Goal: Browse casually: Explore the website without a specific task or goal

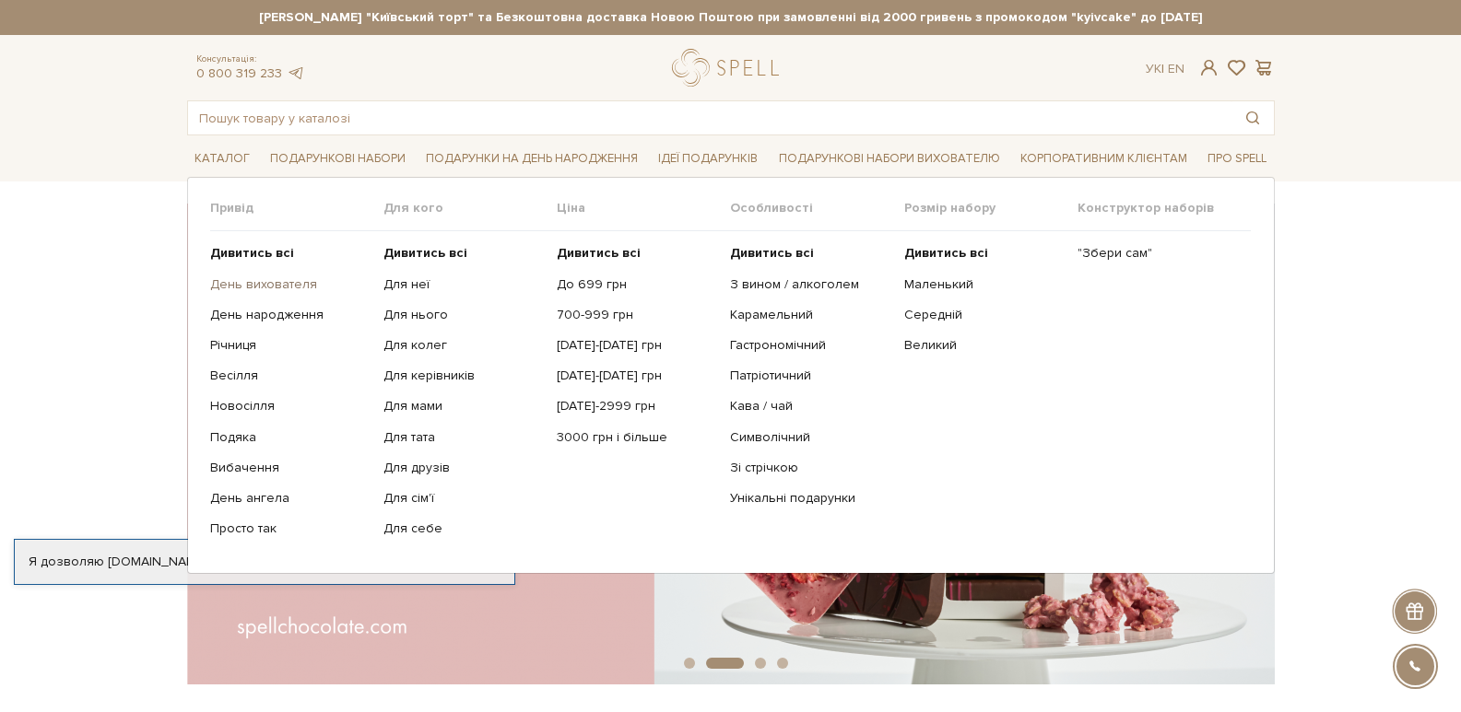
click at [294, 279] on link "День вихователя" at bounding box center [289, 284] width 159 height 17
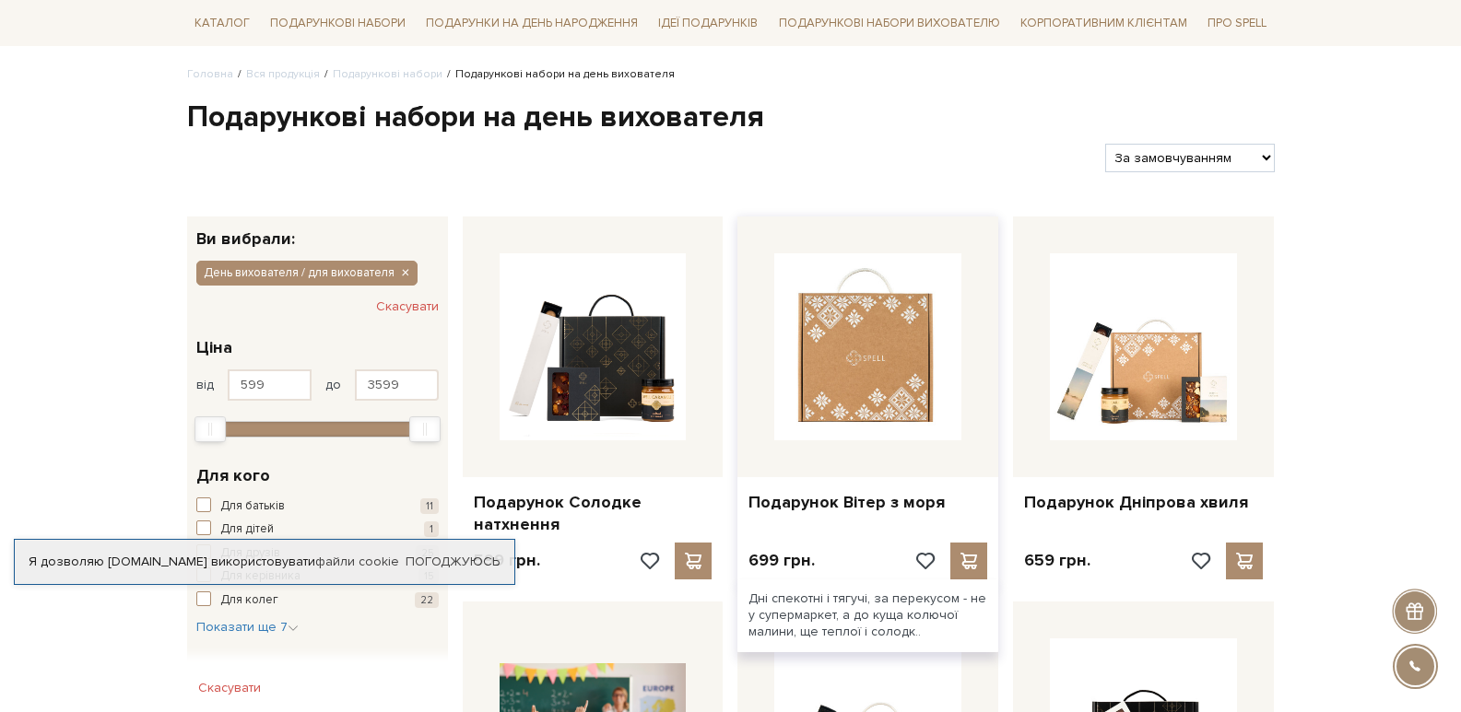
scroll to position [276, 0]
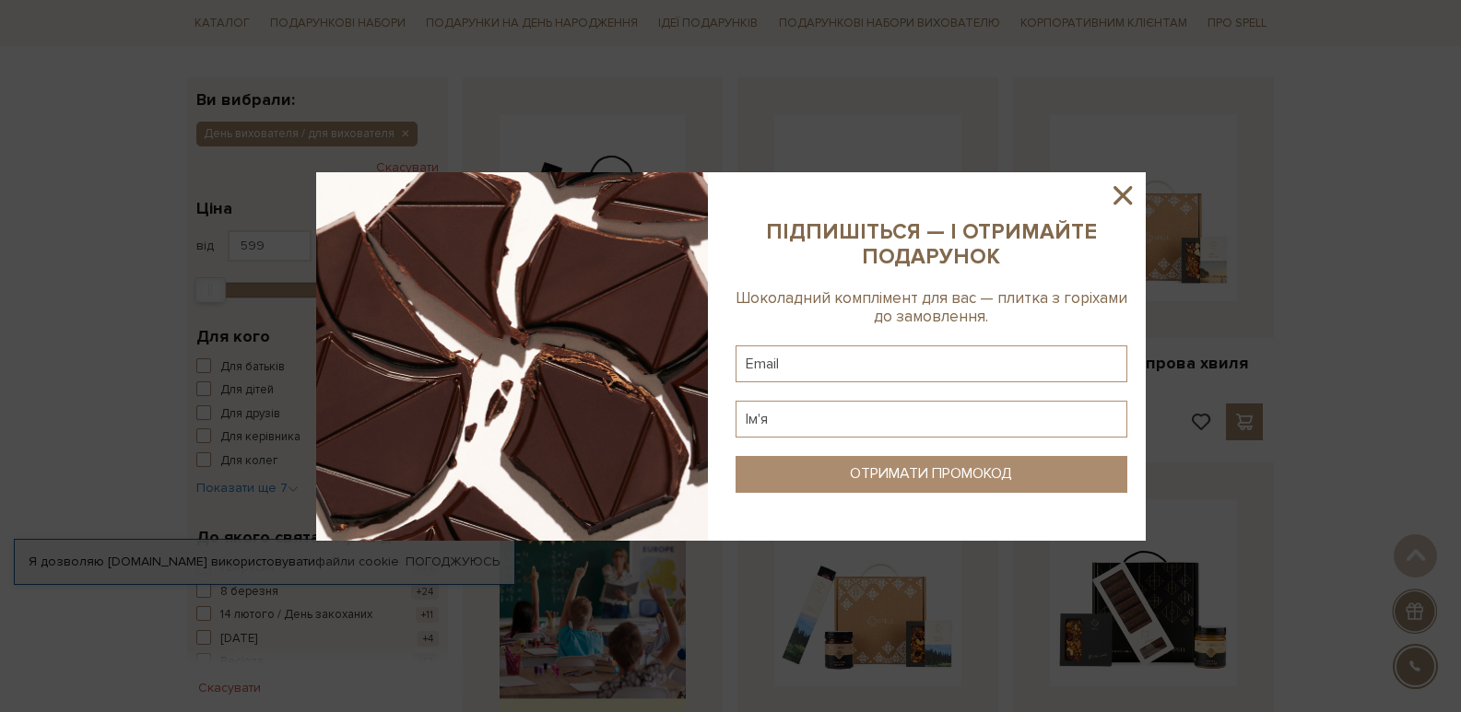
click at [1131, 206] on icon at bounding box center [1122, 195] width 31 height 31
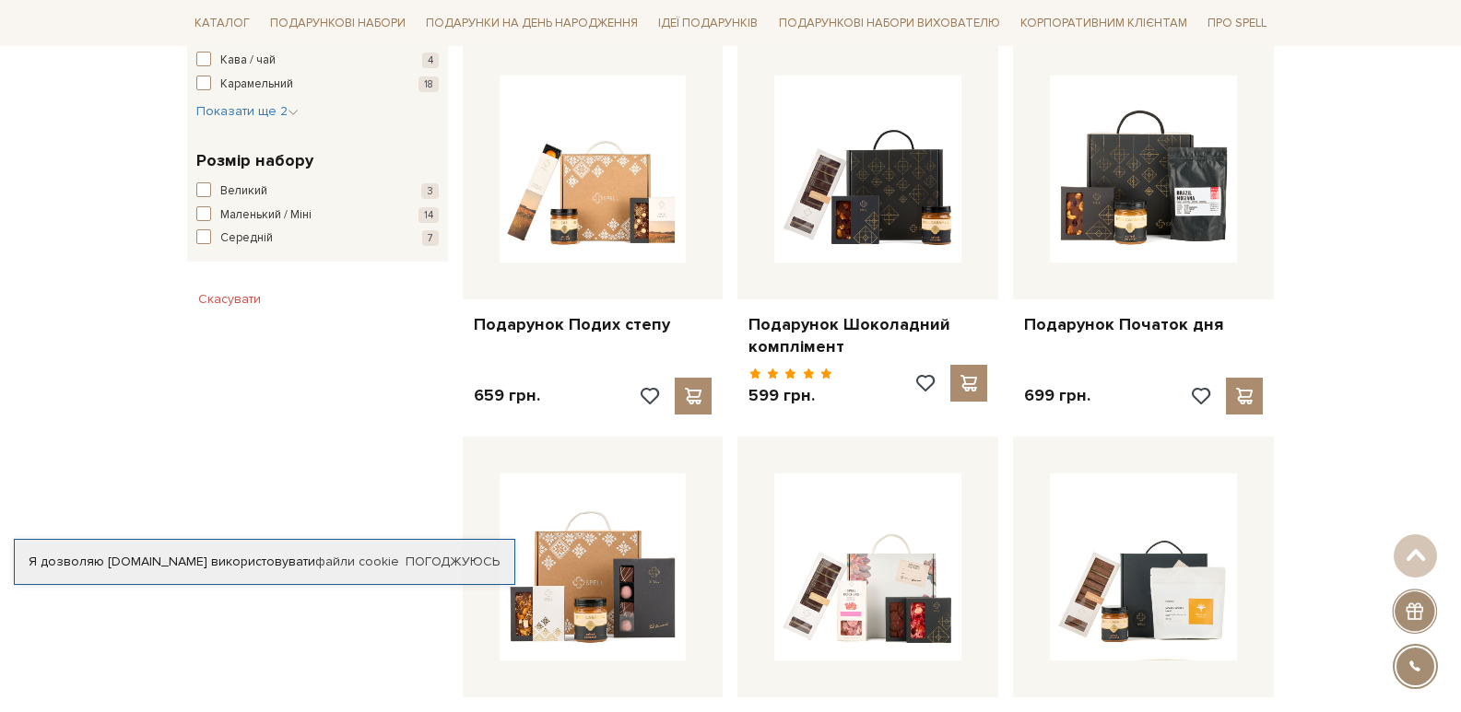
scroll to position [922, 0]
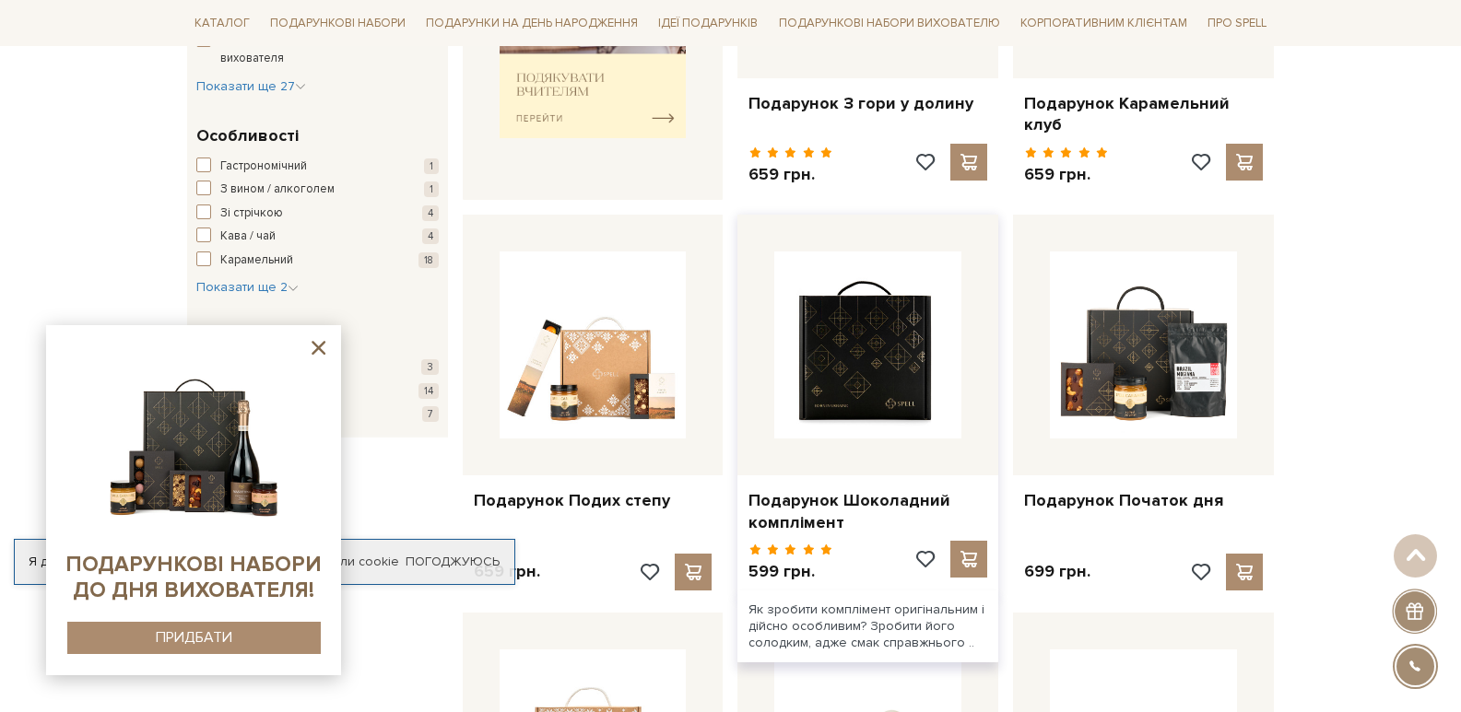
click at [894, 370] on img at bounding box center [867, 345] width 187 height 187
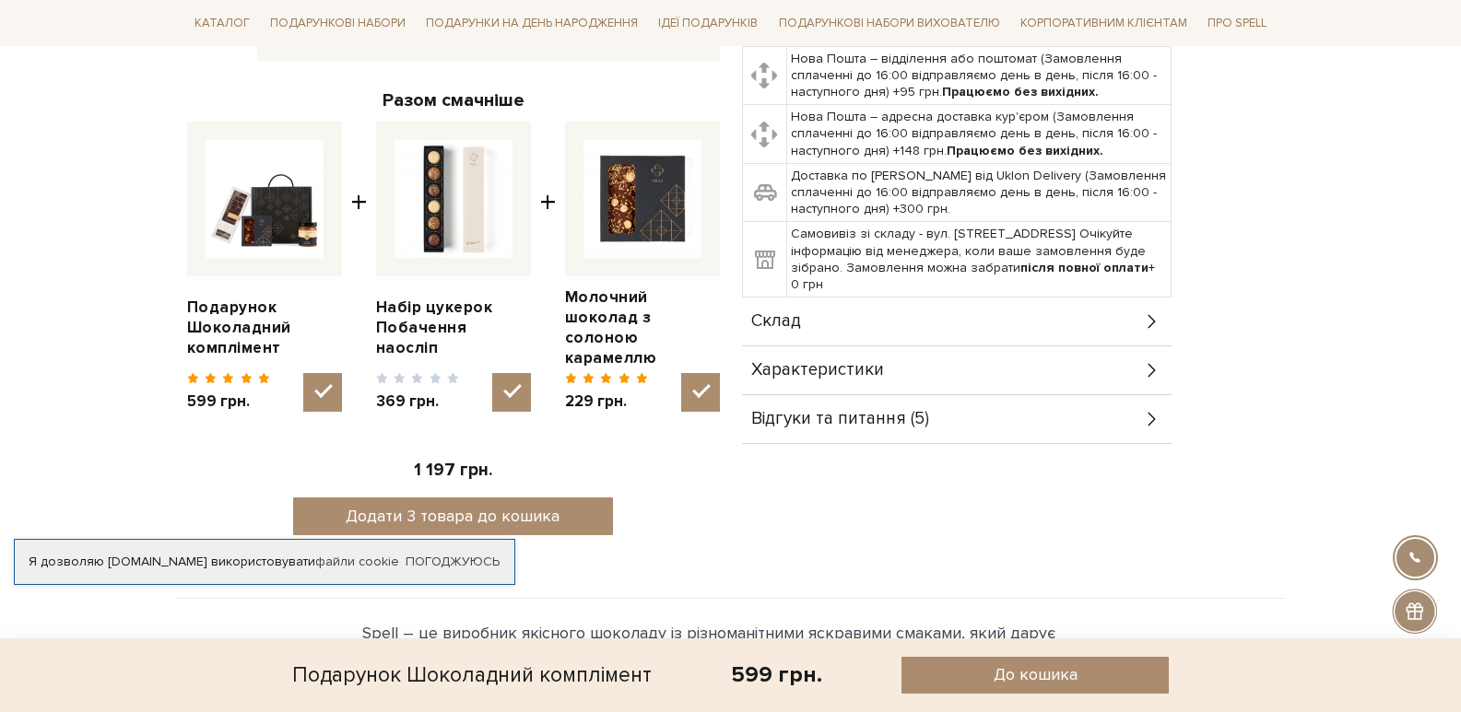
scroll to position [645, 0]
click at [266, 188] on img at bounding box center [265, 198] width 118 height 118
click at [303, 372] on input "checkbox" at bounding box center [322, 391] width 39 height 39
checkbox input "false"
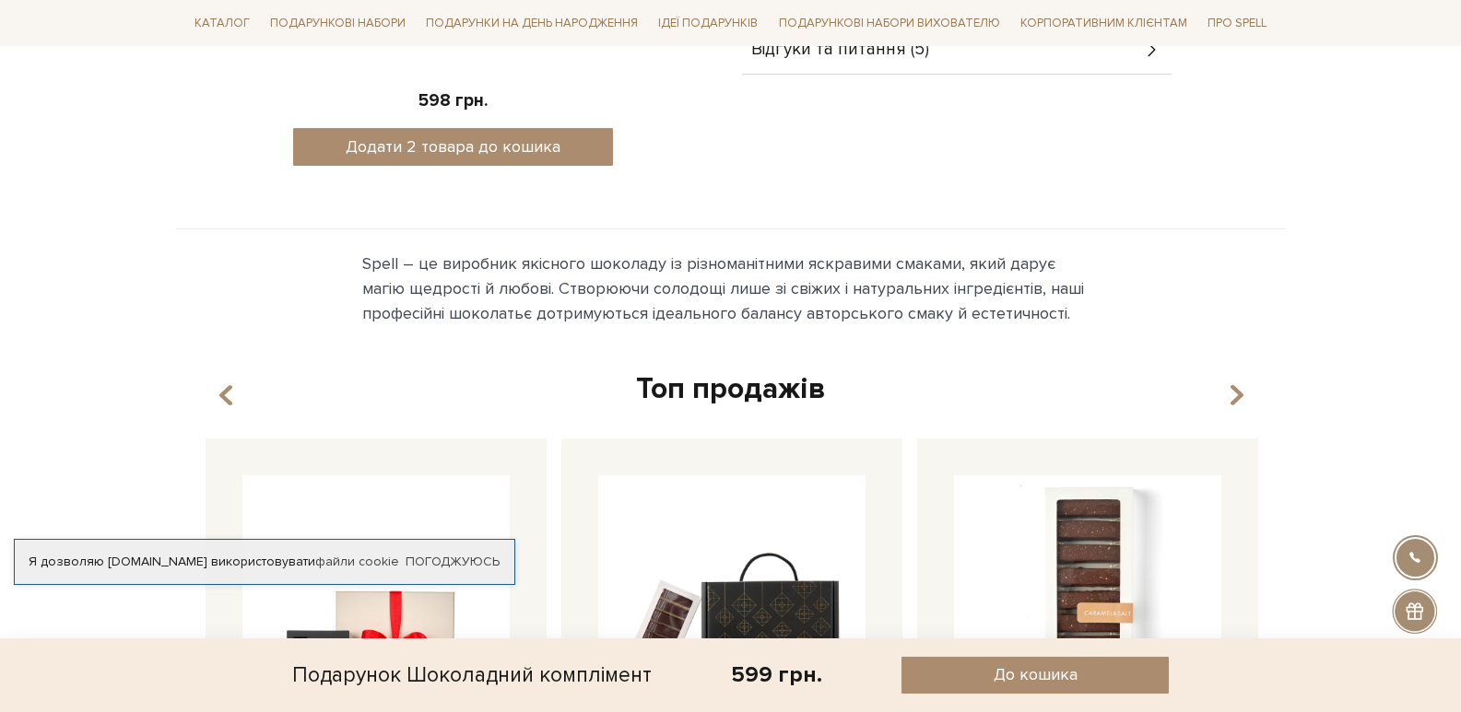
scroll to position [1475, 0]
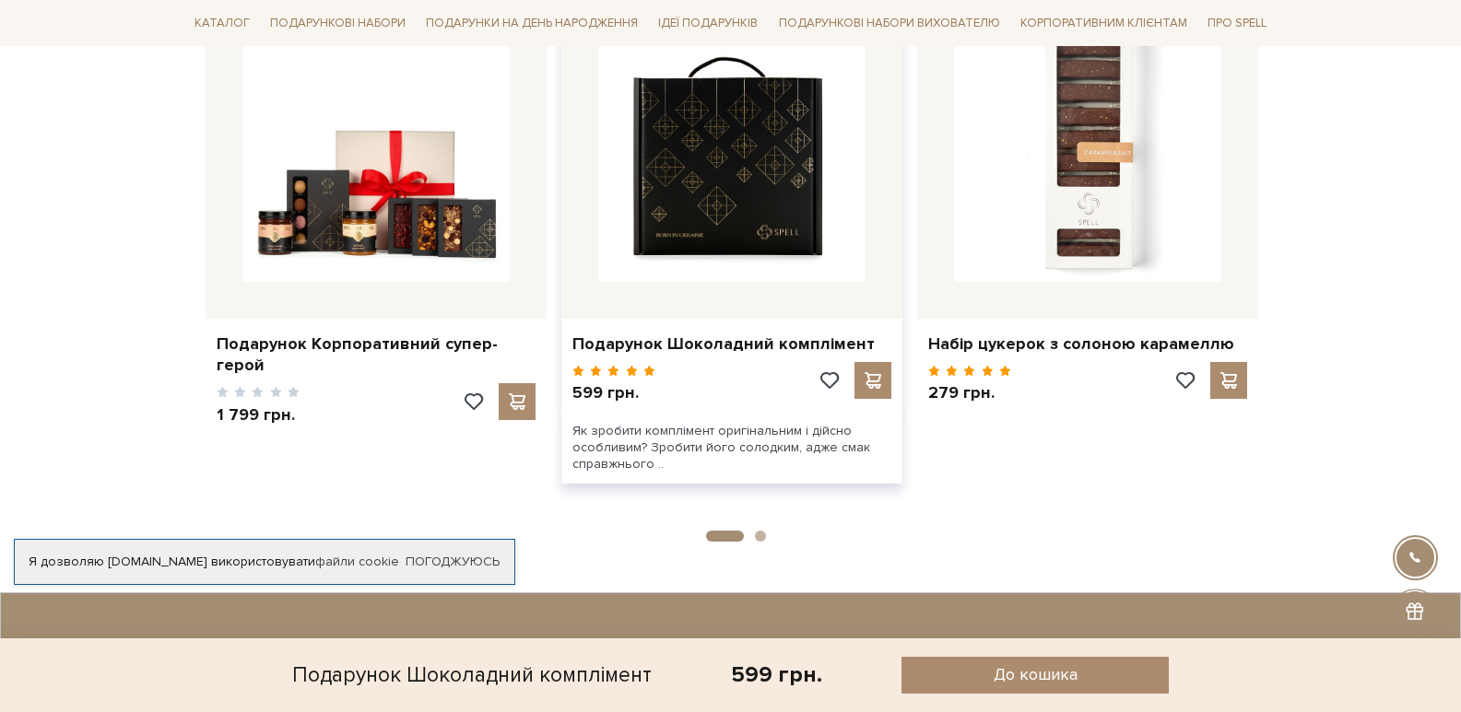
click at [724, 177] on img at bounding box center [731, 148] width 267 height 267
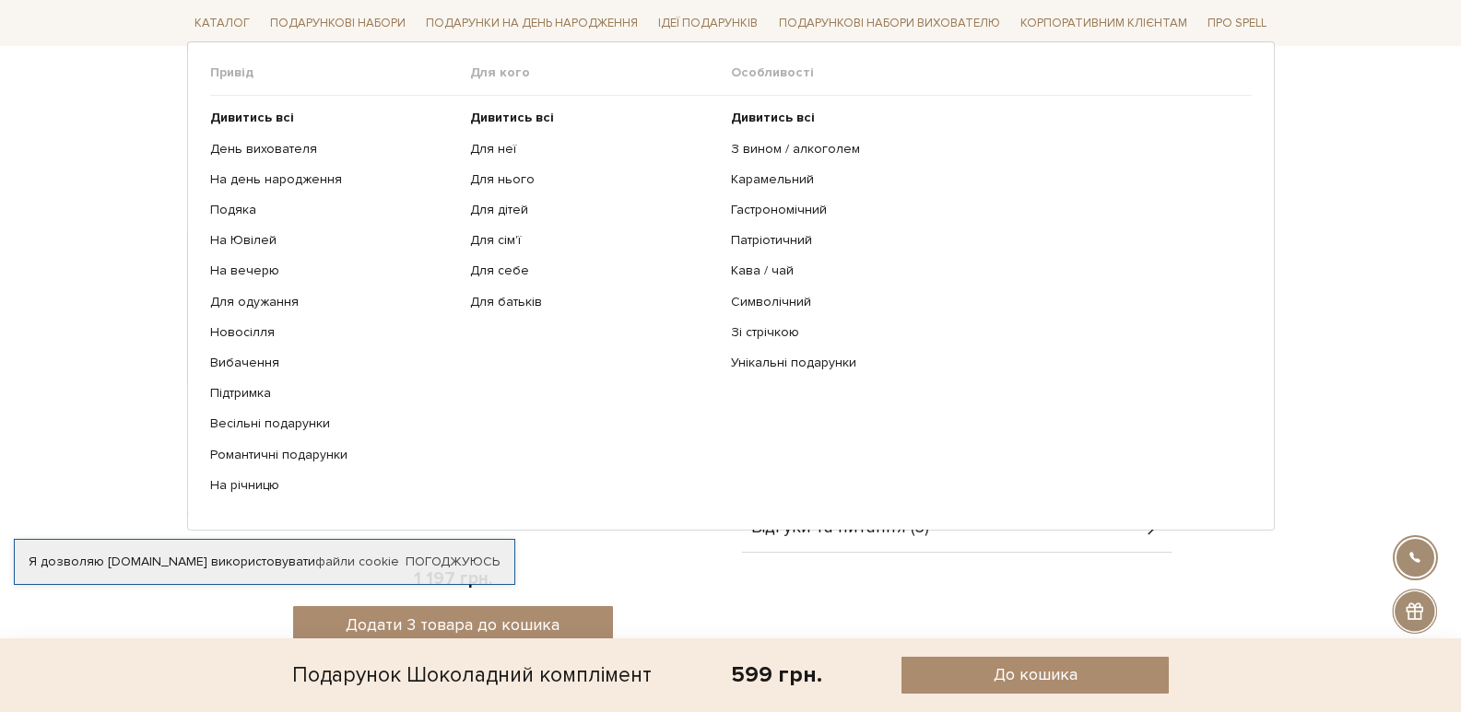
scroll to position [922, 0]
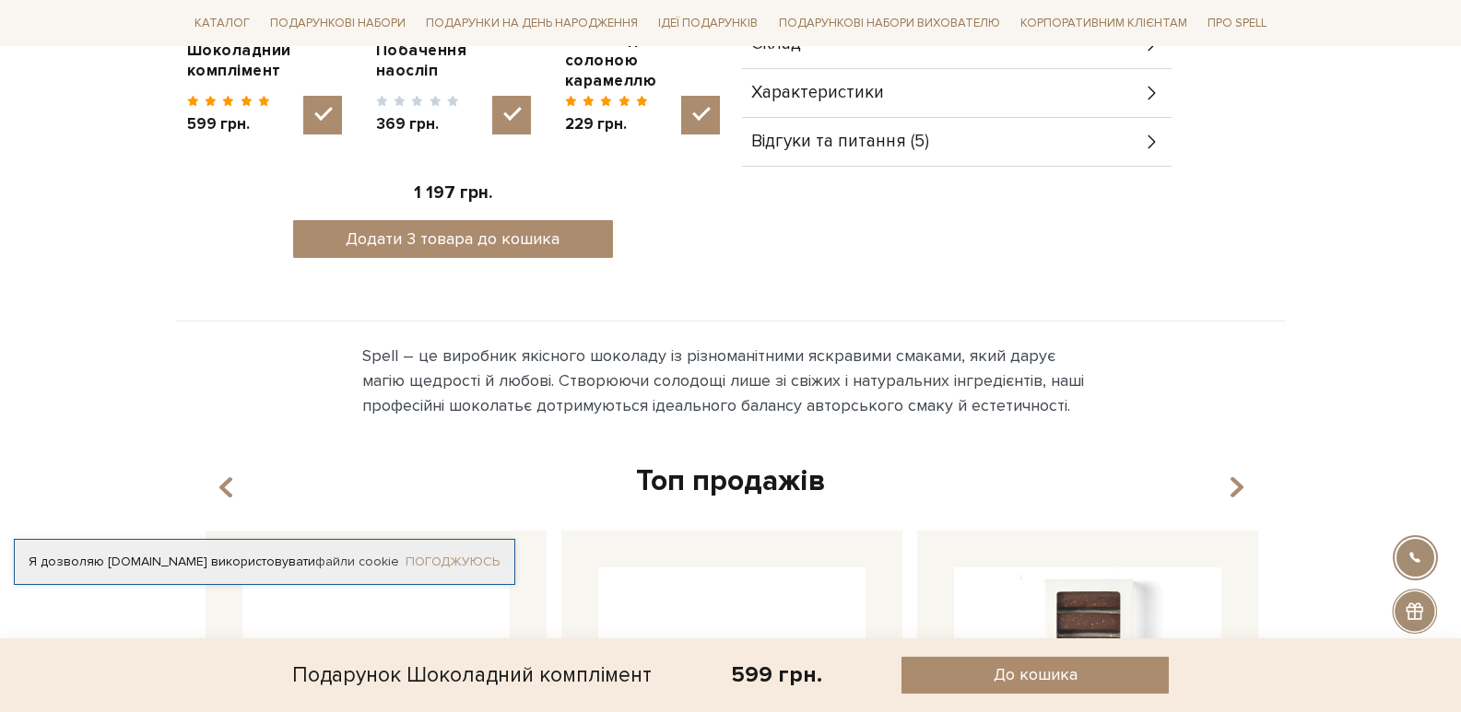
click at [449, 565] on link "Погоджуюсь" at bounding box center [452, 562] width 94 height 17
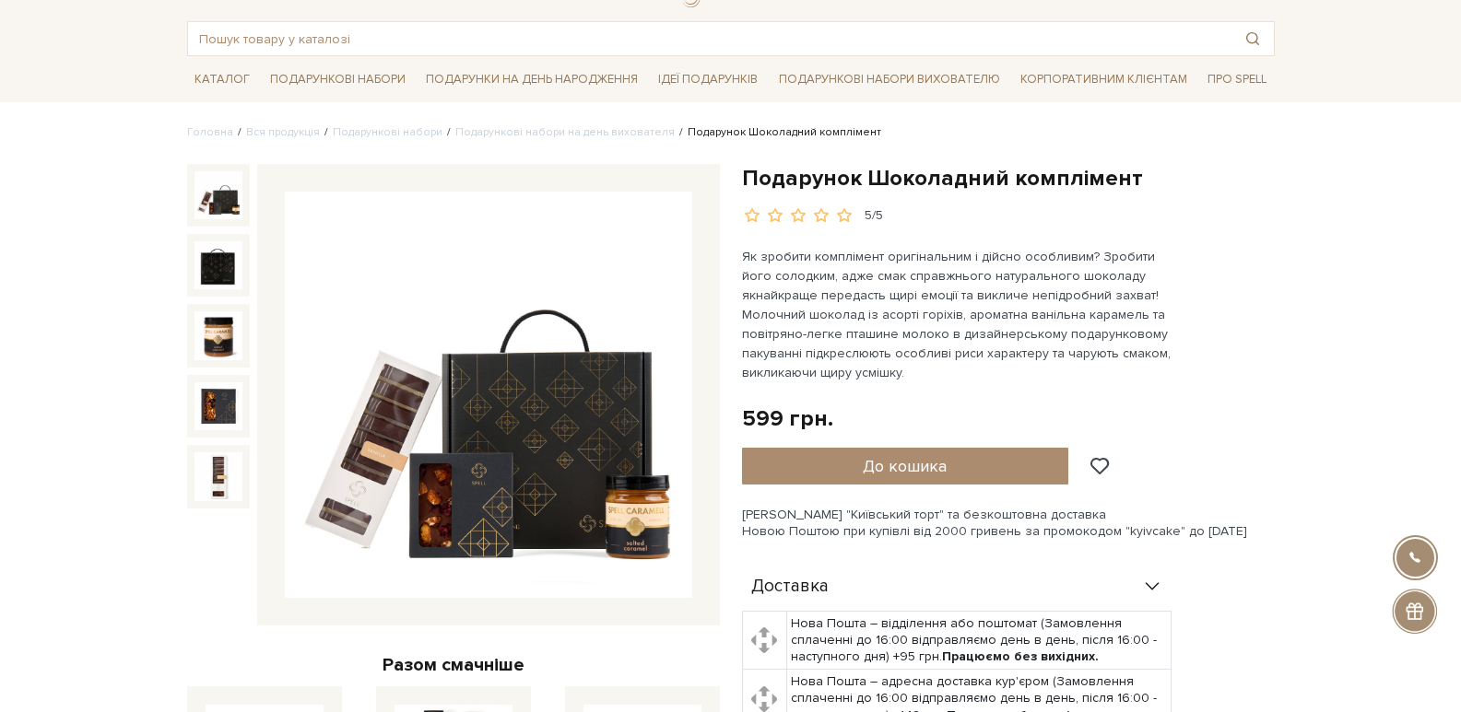
scroll to position [0, 0]
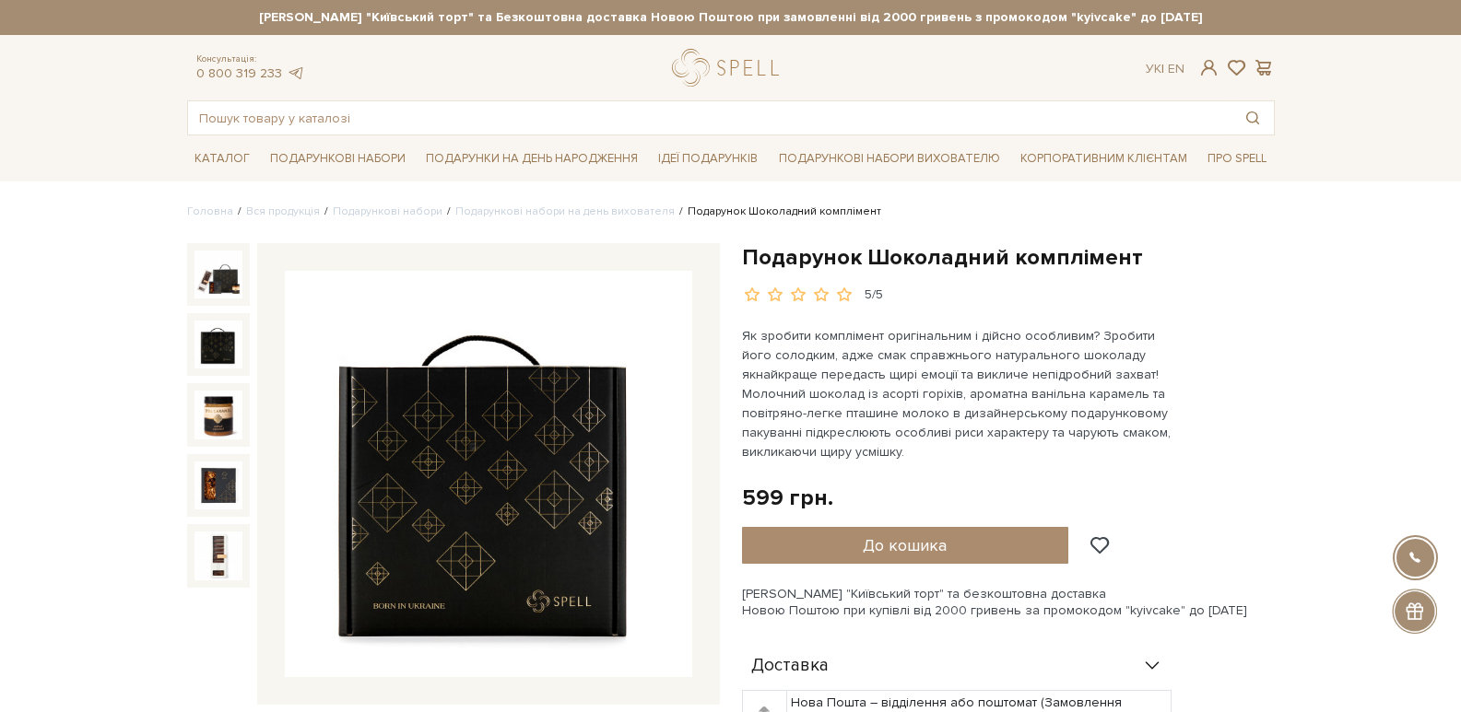
click at [216, 356] on img at bounding box center [218, 345] width 48 height 48
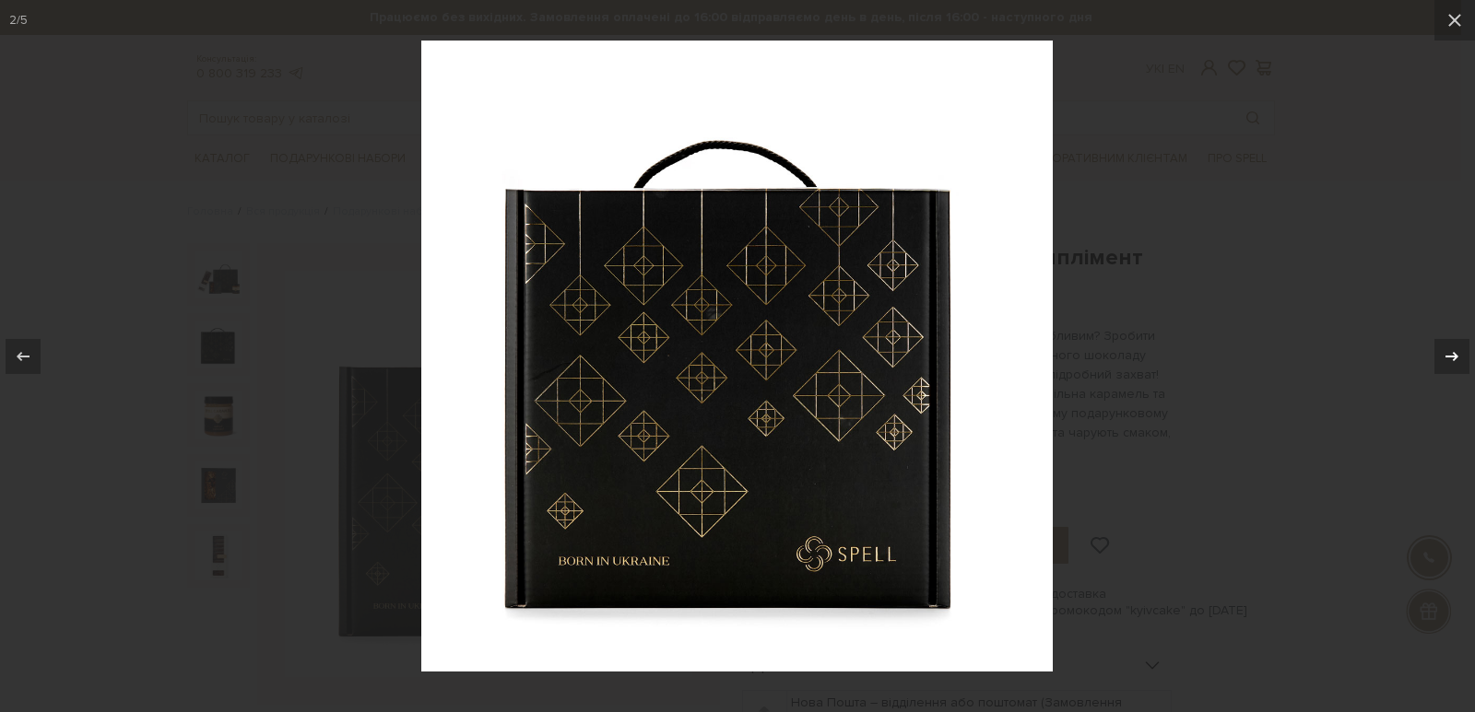
click at [1460, 348] on icon at bounding box center [1451, 357] width 22 height 22
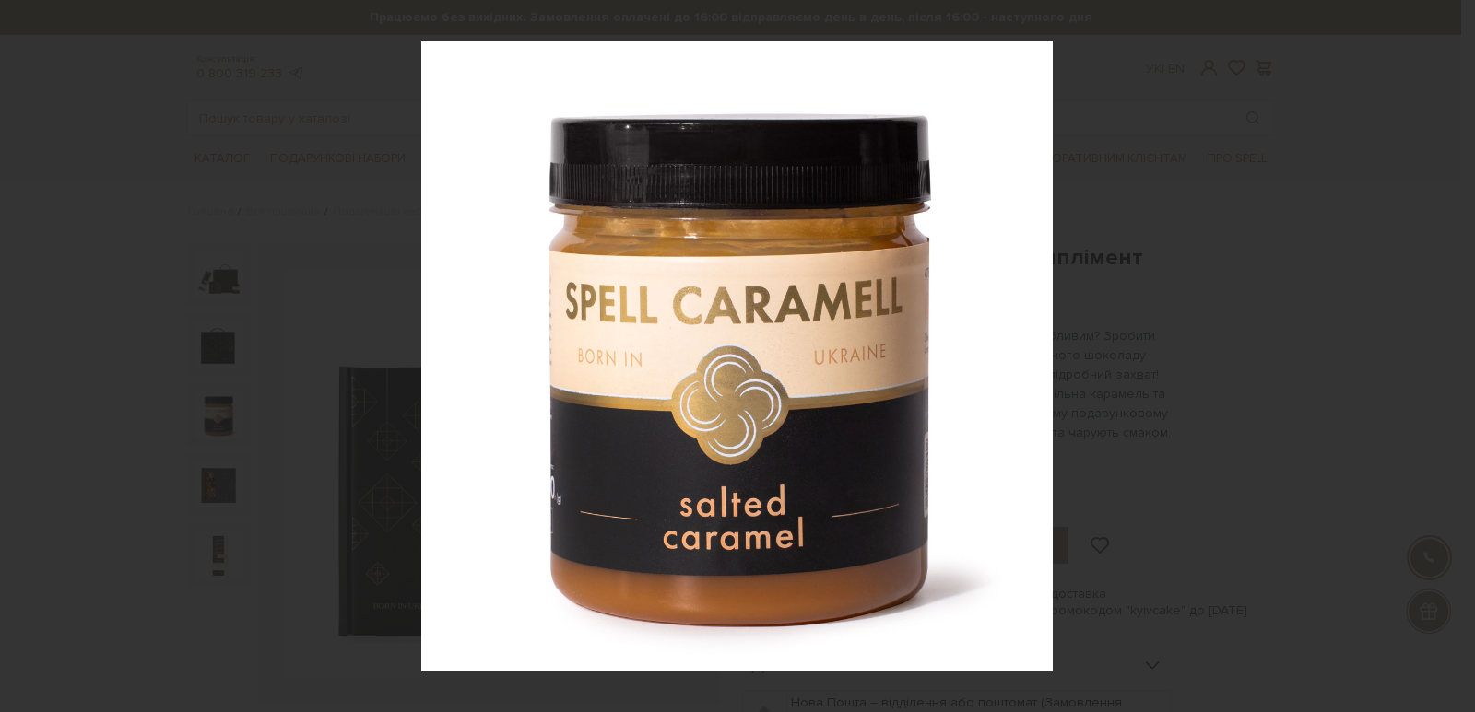
click at [1460, 348] on div "3 / 5" at bounding box center [737, 356] width 1475 height 712
click at [1449, 357] on icon at bounding box center [1451, 355] width 13 height 9
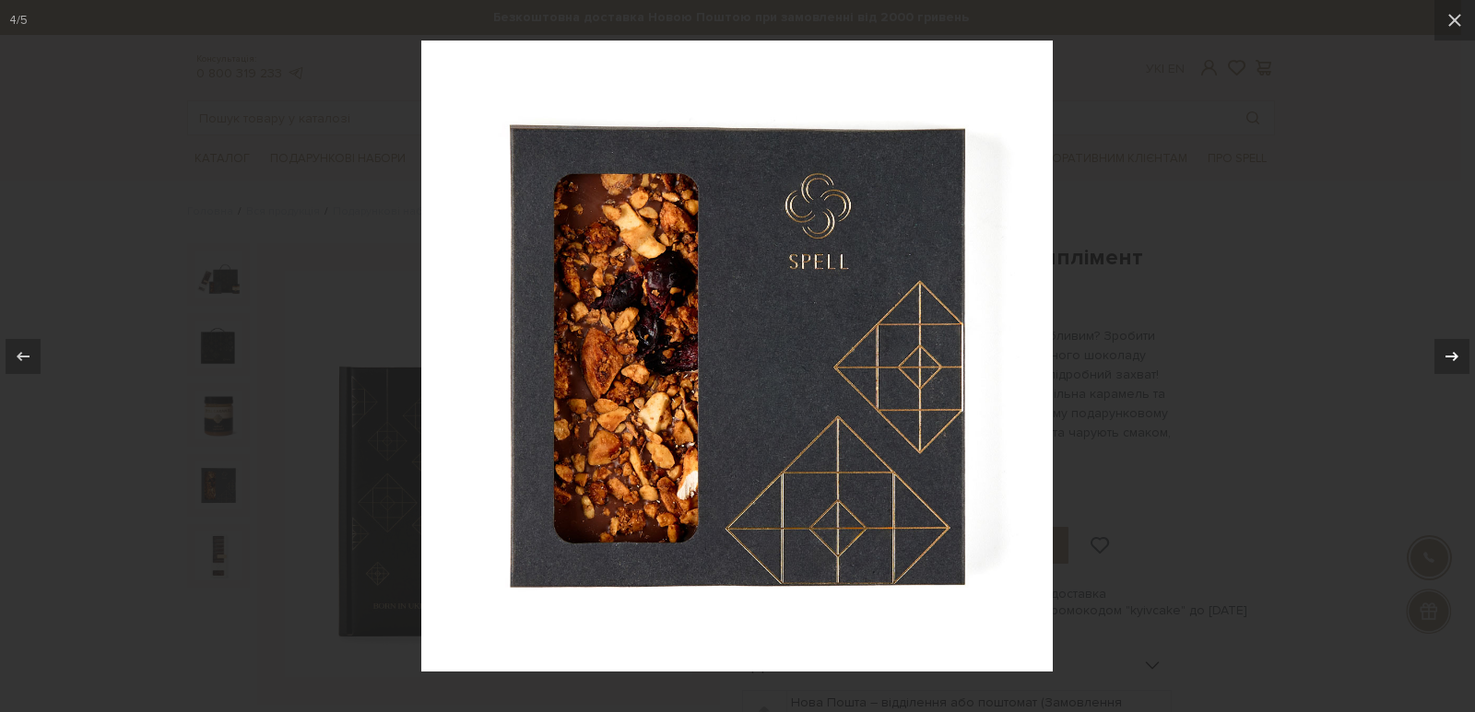
click at [1449, 357] on icon at bounding box center [1451, 355] width 13 height 9
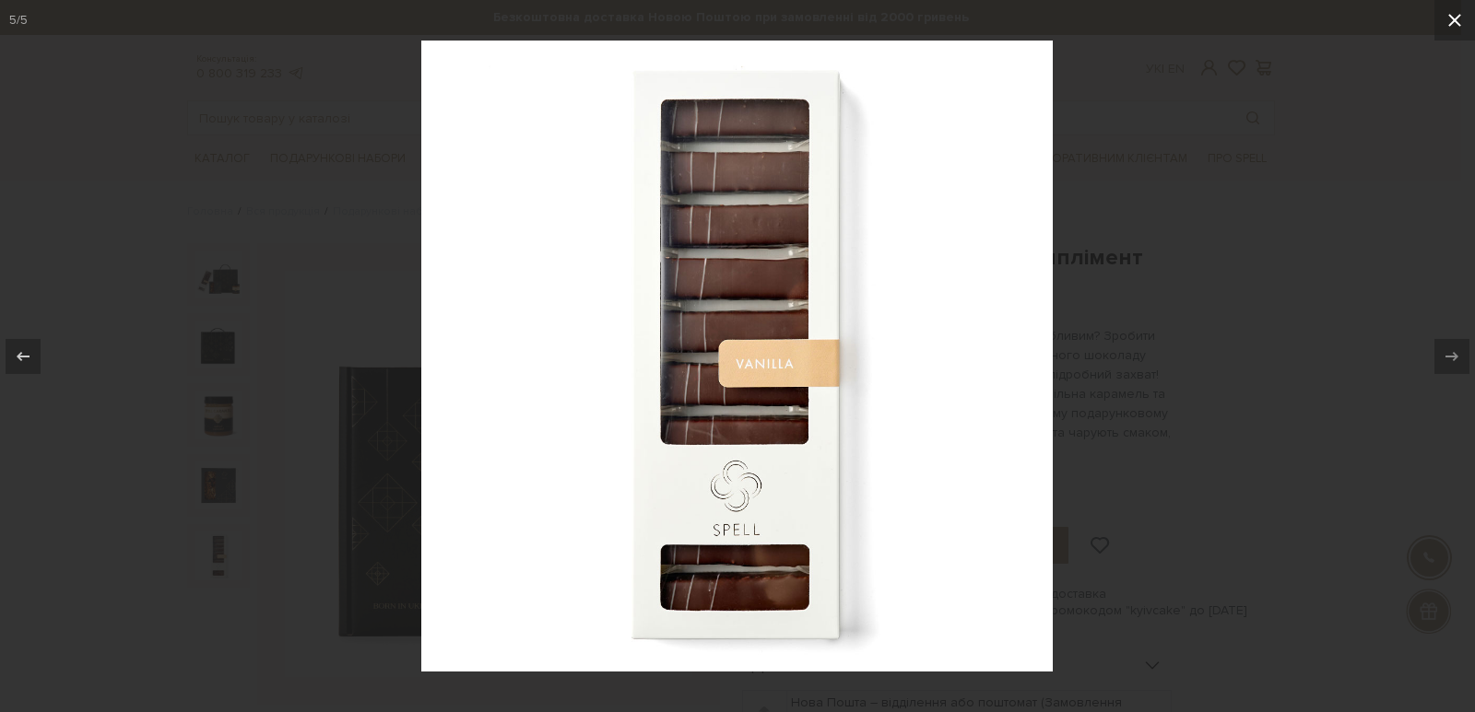
click at [1454, 17] on icon at bounding box center [1454, 20] width 22 height 22
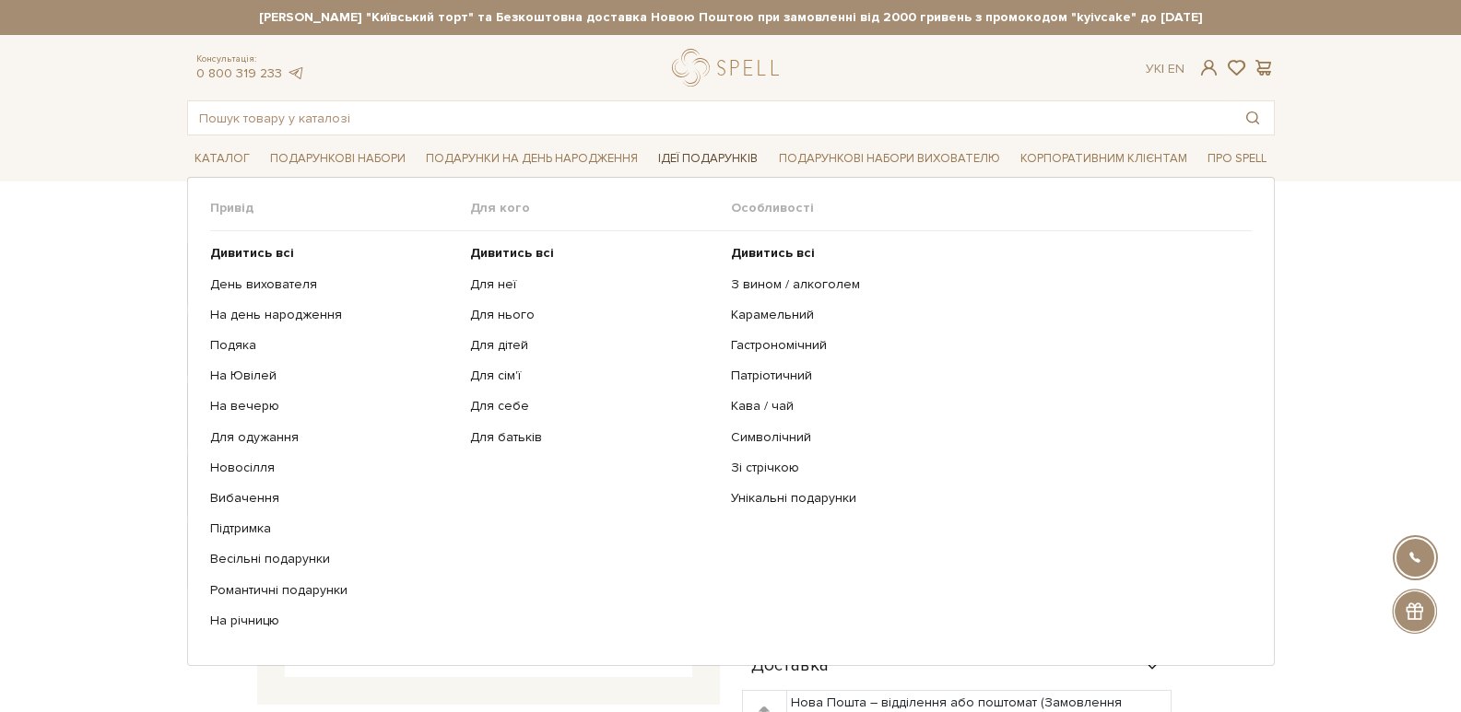
click at [732, 159] on link "Ідеї подарунків" at bounding box center [708, 159] width 114 height 29
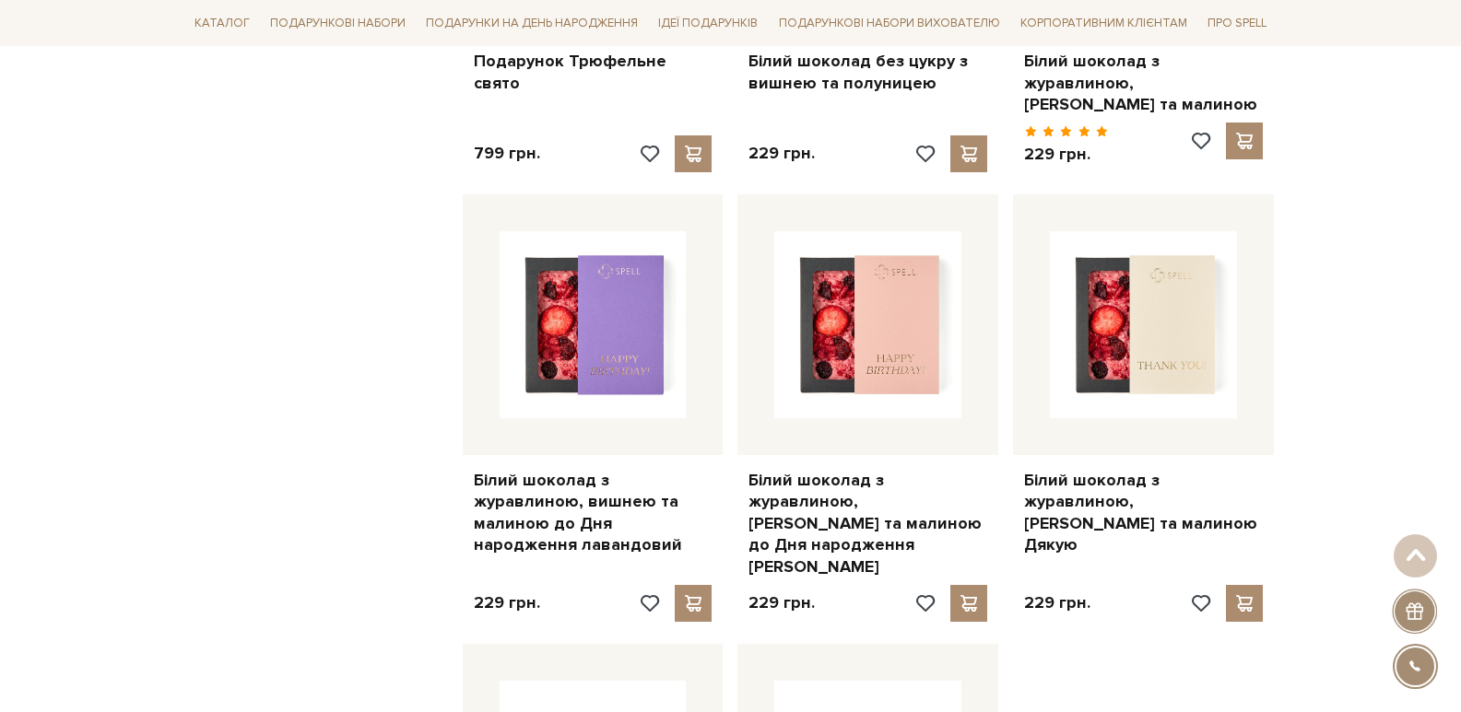
scroll to position [1751, 0]
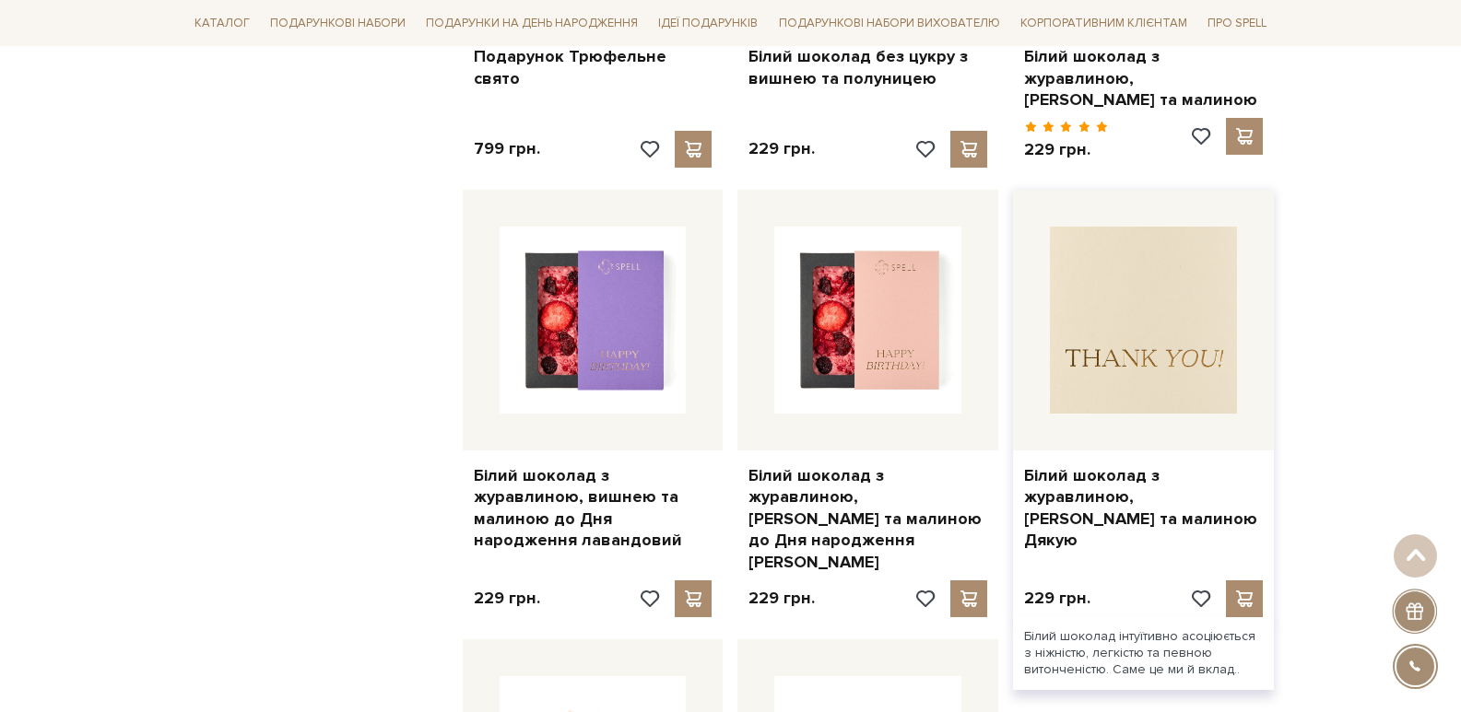
click at [1181, 352] on img at bounding box center [1143, 320] width 187 height 187
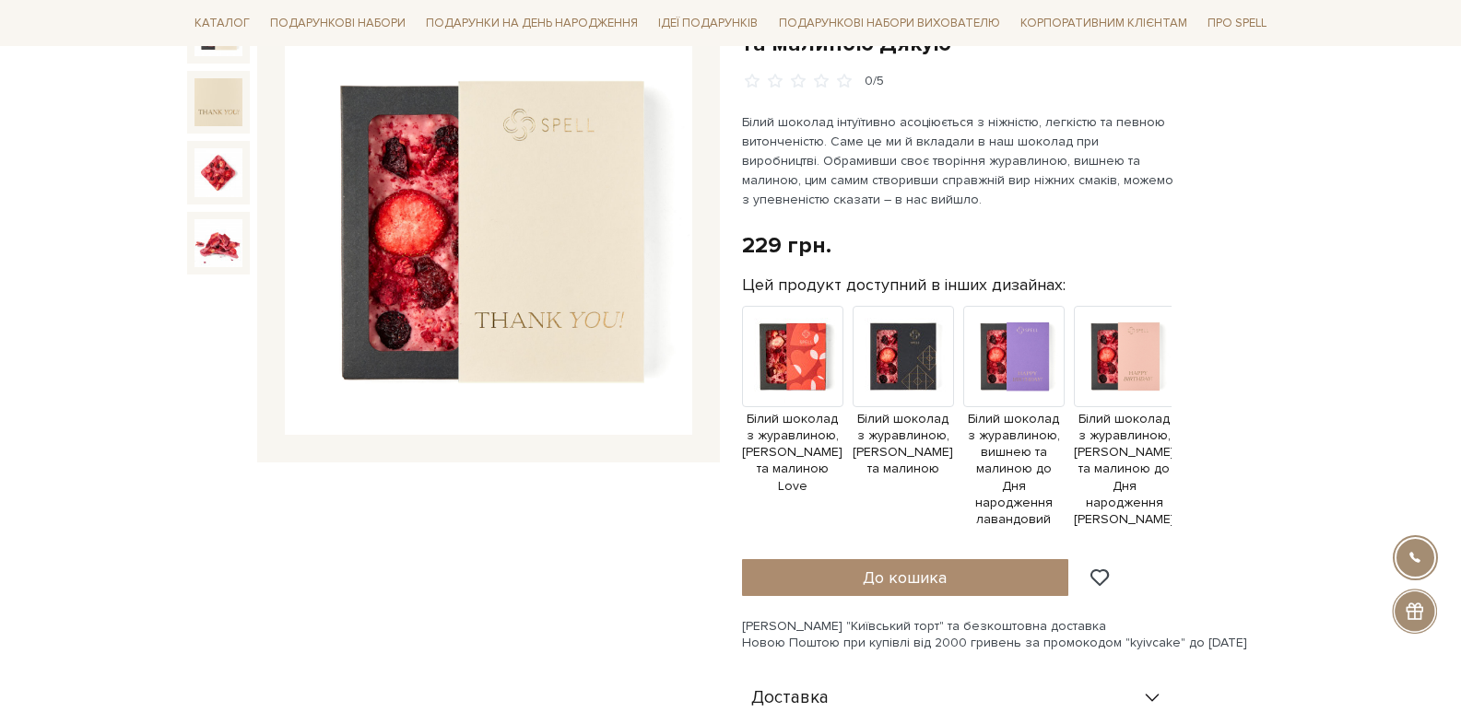
scroll to position [276, 0]
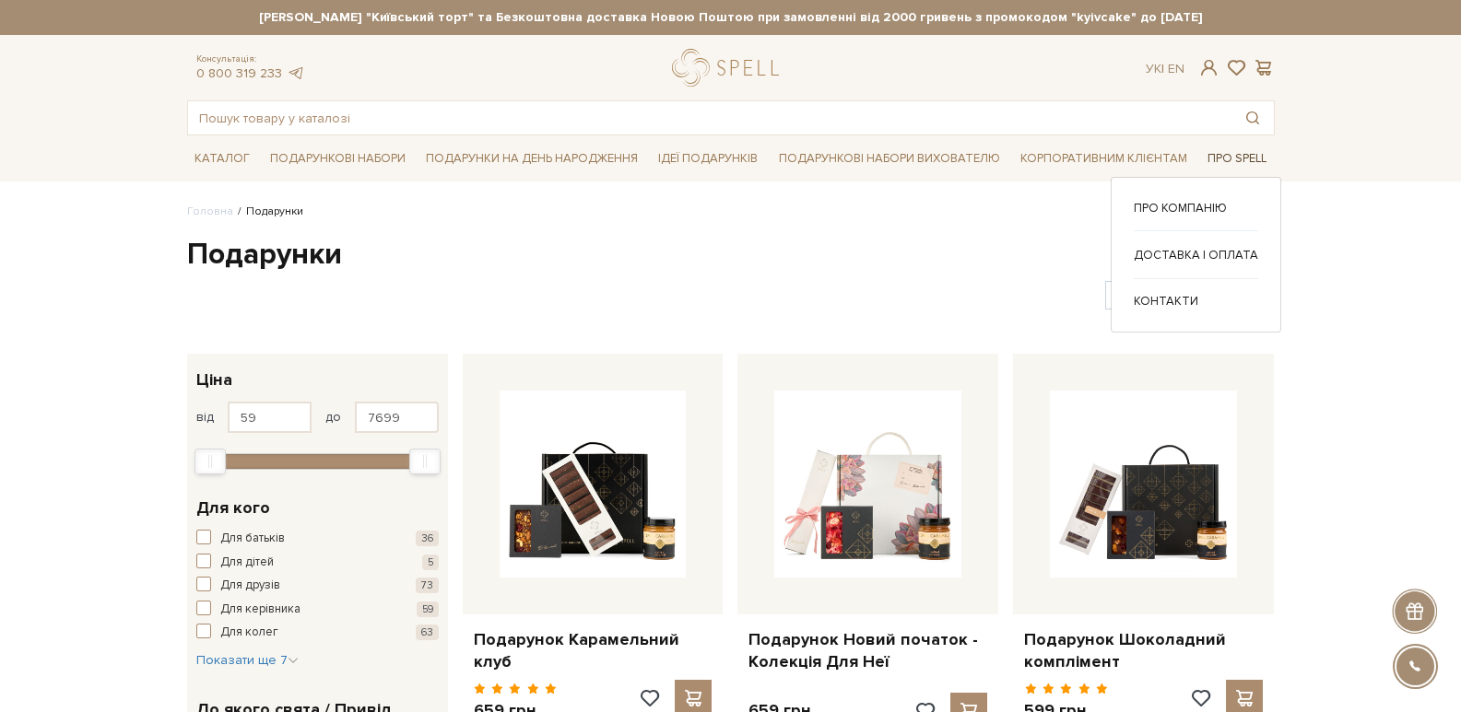
click at [1238, 159] on link "Про Spell" at bounding box center [1237, 159] width 74 height 29
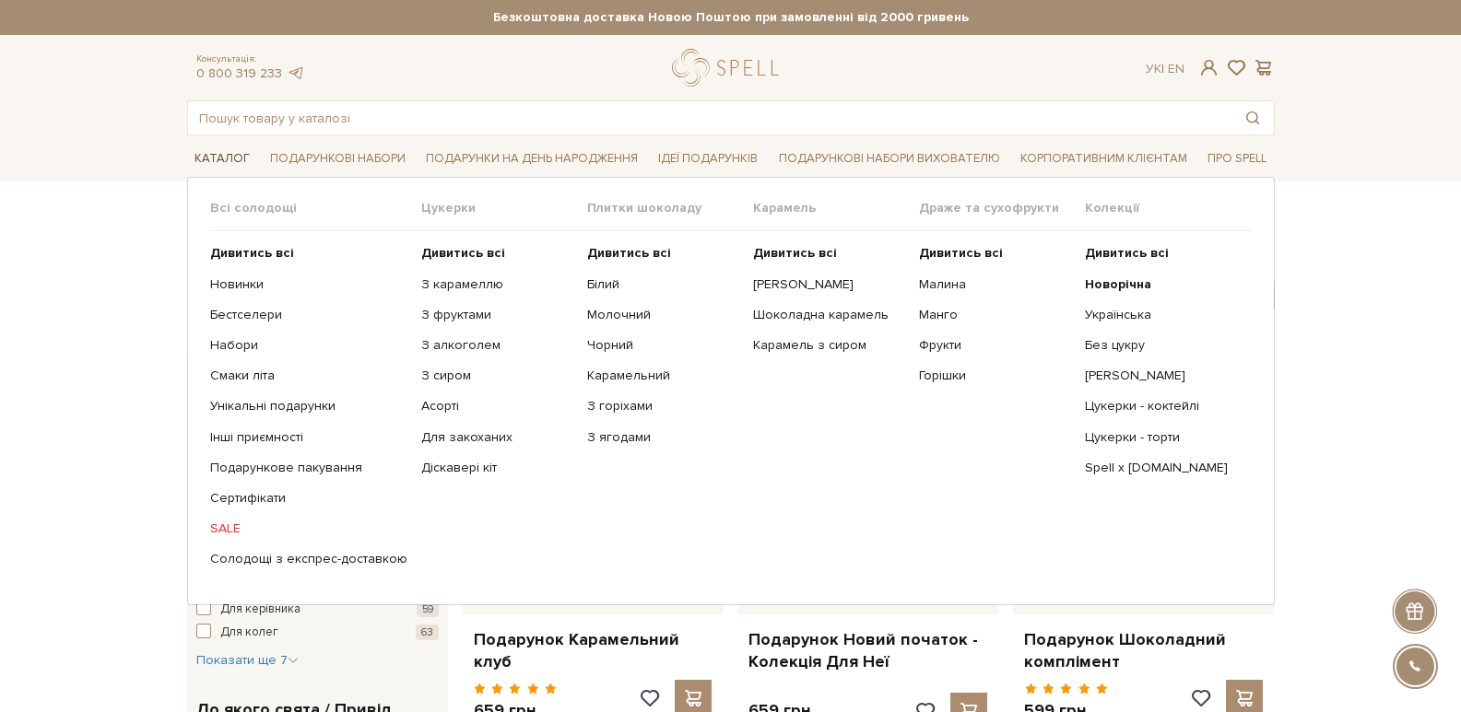
click at [229, 156] on link "Каталог" at bounding box center [222, 159] width 70 height 29
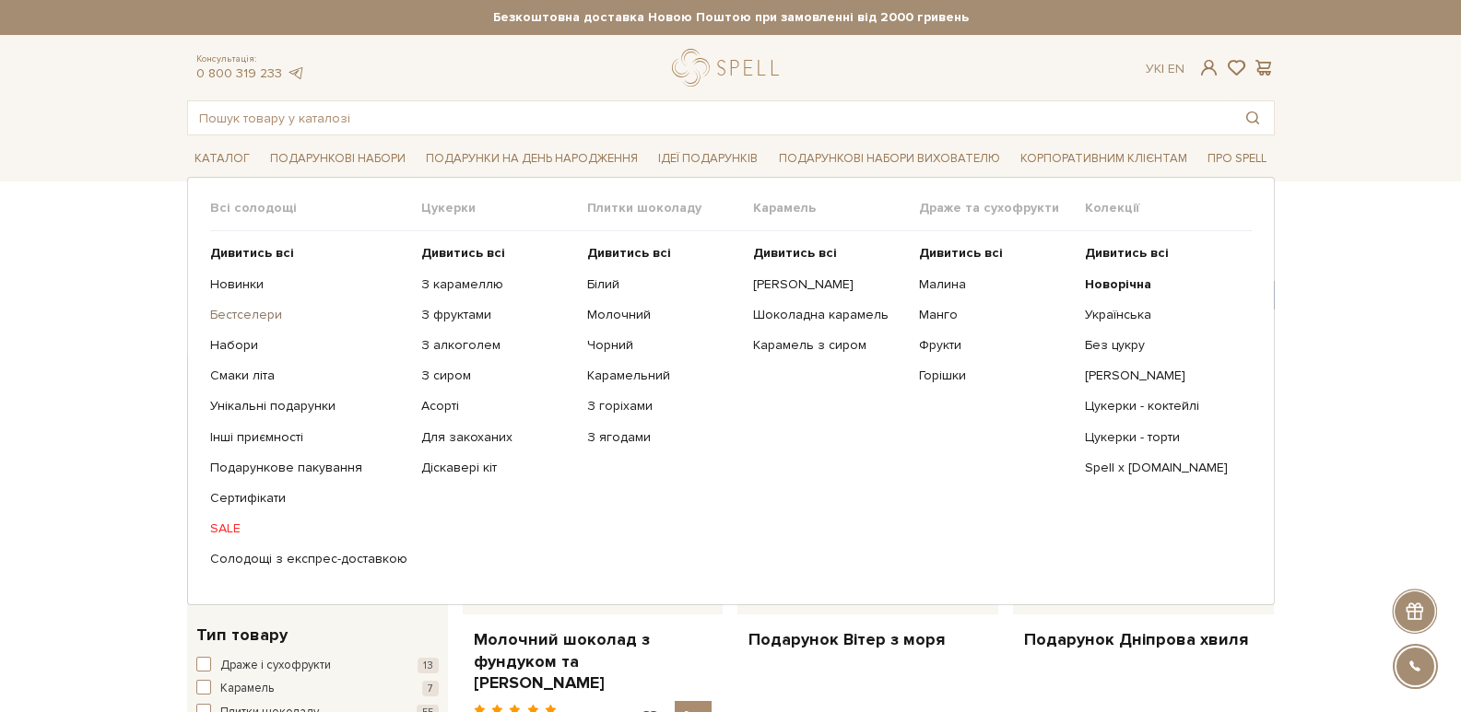
click at [275, 314] on link "Бестселери" at bounding box center [308, 315] width 197 height 17
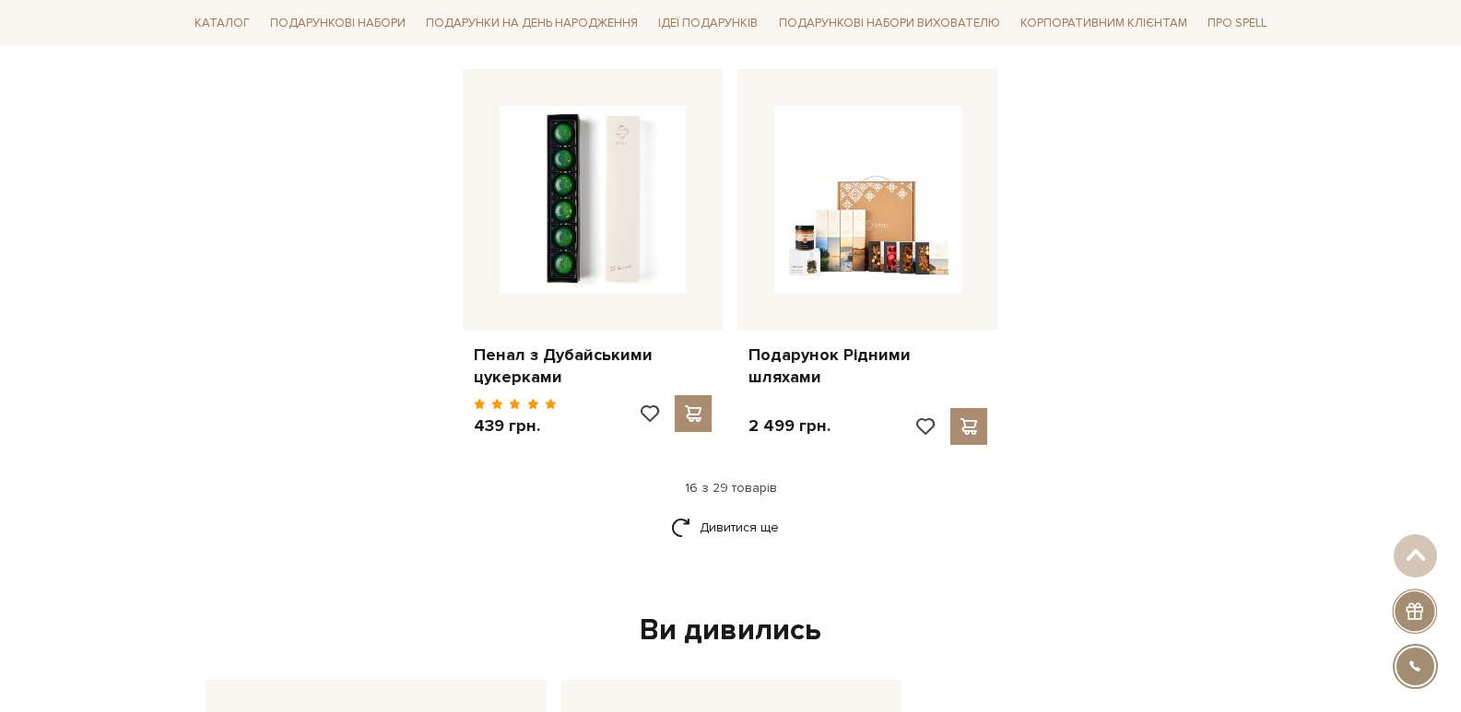
scroll to position [2304, 0]
click at [726, 511] on link "Дивитися ще" at bounding box center [731, 527] width 120 height 32
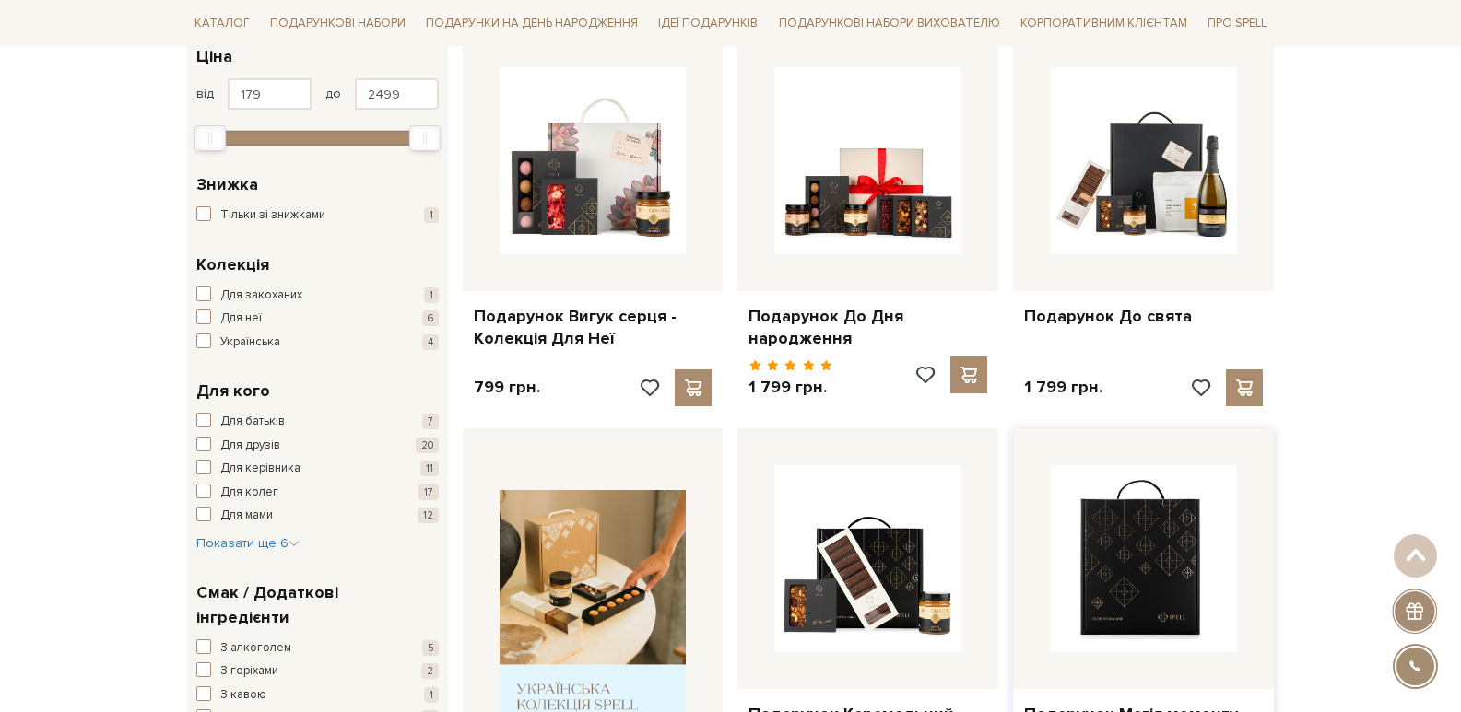
scroll to position [0, 0]
